Goal: Find specific page/section: Find specific page/section

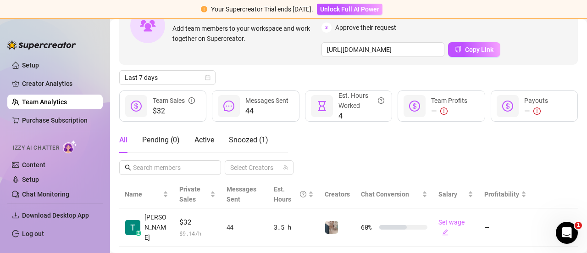
scroll to position [86, 0]
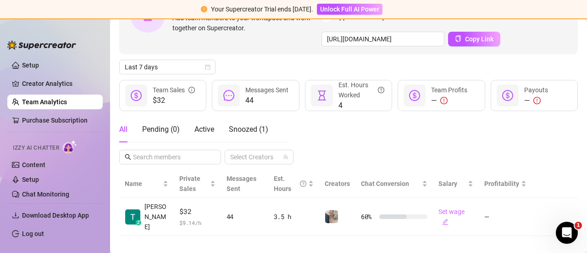
click at [441, 97] on icon "exclamation-circle" at bounding box center [443, 100] width 7 height 7
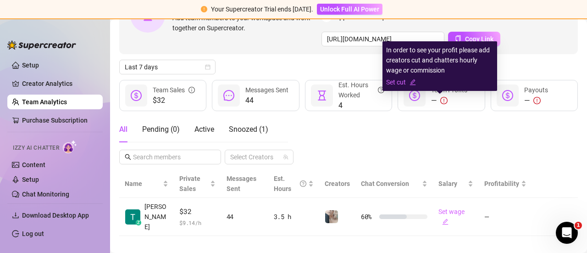
click at [442, 100] on icon "exclamation-circle" at bounding box center [443, 100] width 7 height 7
click at [411, 82] on icon "edit" at bounding box center [413, 82] width 6 height 6
